Goal: Information Seeking & Learning: Check status

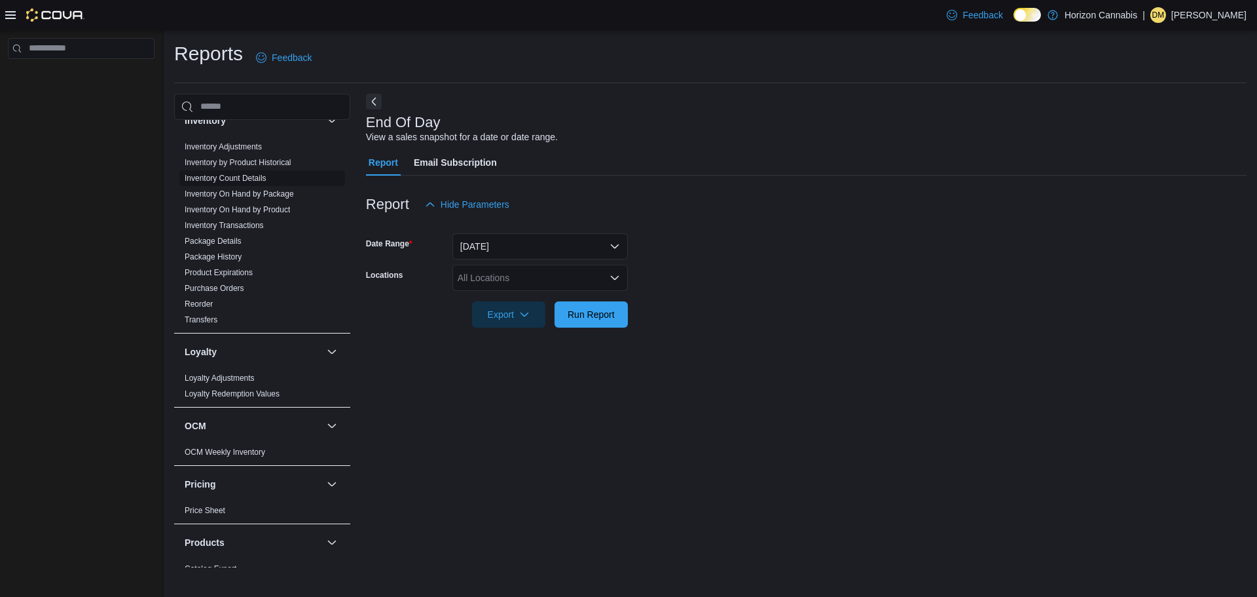
scroll to position [294, 0]
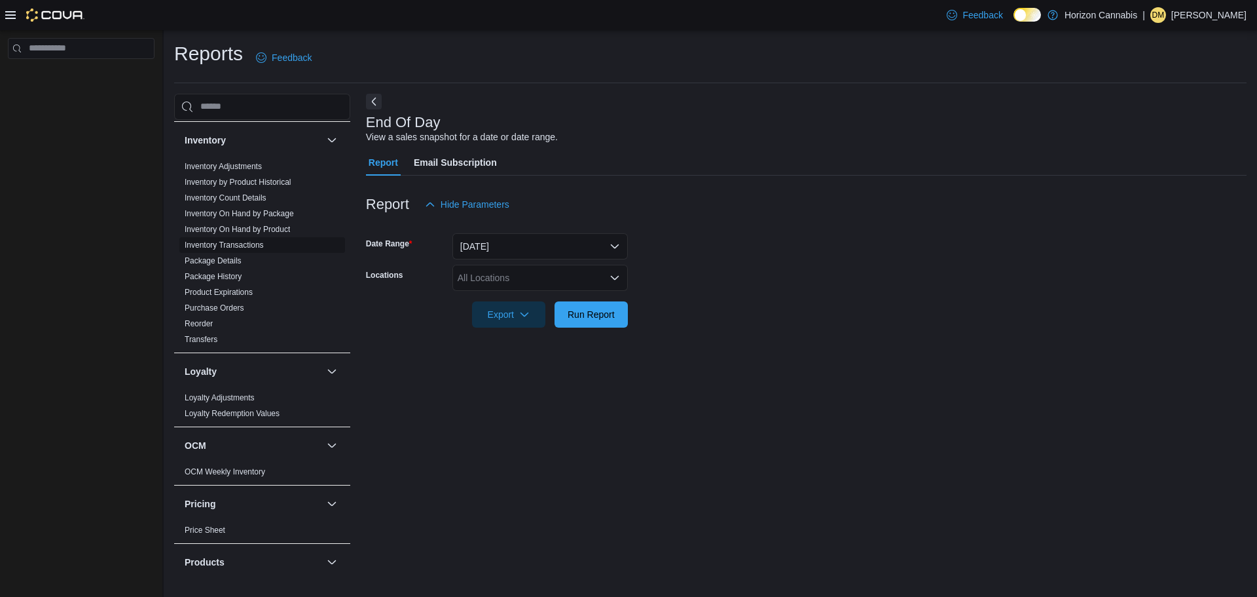
drag, startPoint x: 262, startPoint y: 213, endPoint x: 262, endPoint y: 236, distance: 22.9
click at [262, 213] on link "Inventory On Hand by Package" at bounding box center [239, 213] width 109 height 9
